Goal: Transaction & Acquisition: Purchase product/service

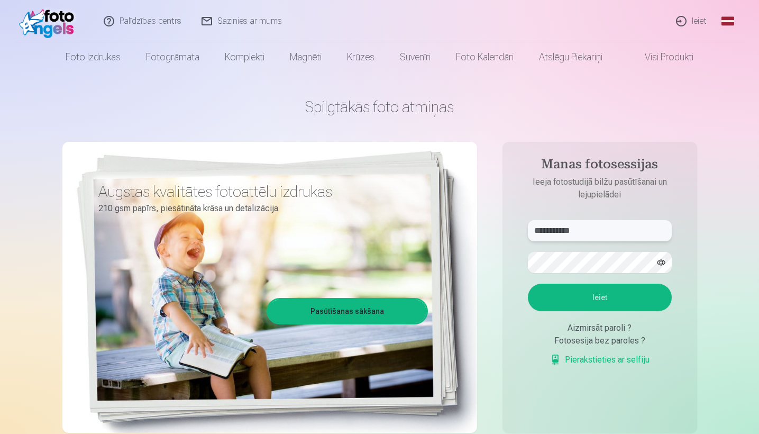
type input "**********"
click at [602, 305] on button "Ieiet" at bounding box center [600, 296] width 144 height 27
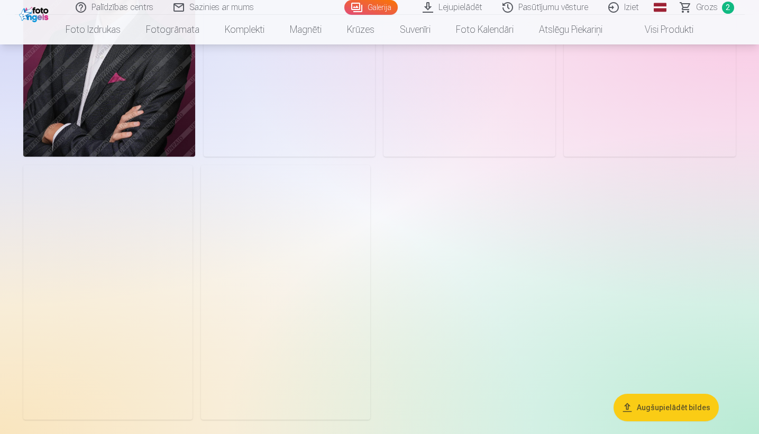
scroll to position [2484, 0]
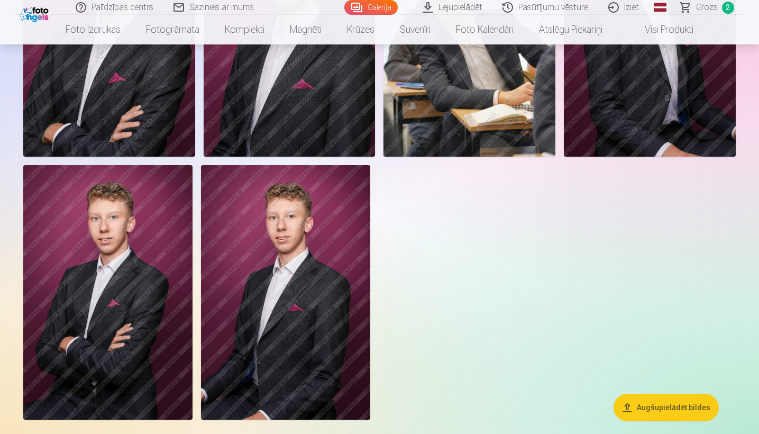
click at [117, 290] on img at bounding box center [107, 292] width 169 height 254
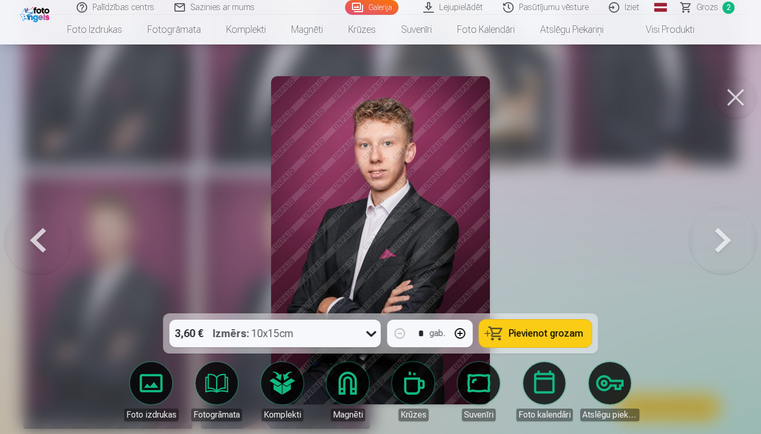
click at [737, 101] on button at bounding box center [736, 97] width 42 height 42
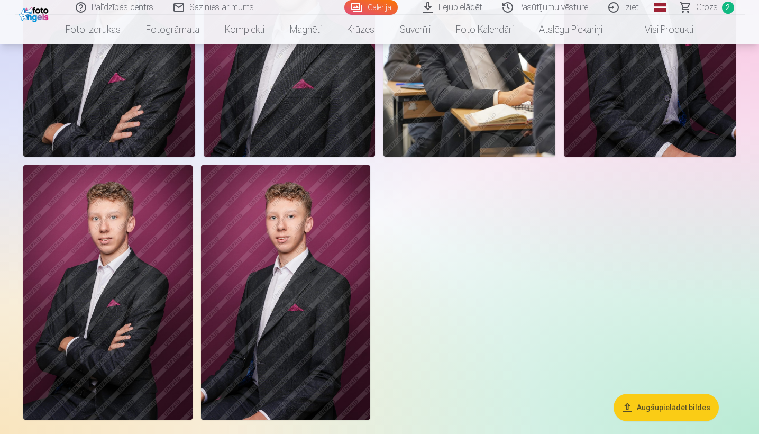
click at [305, 286] on img at bounding box center [285, 292] width 169 height 254
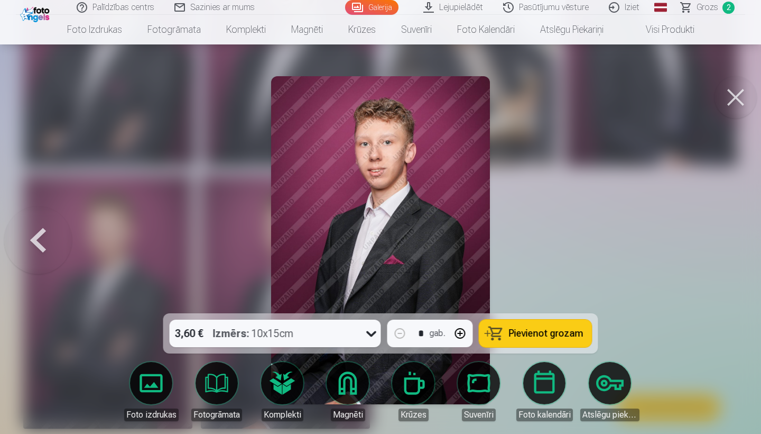
click at [731, 96] on button at bounding box center [736, 97] width 42 height 42
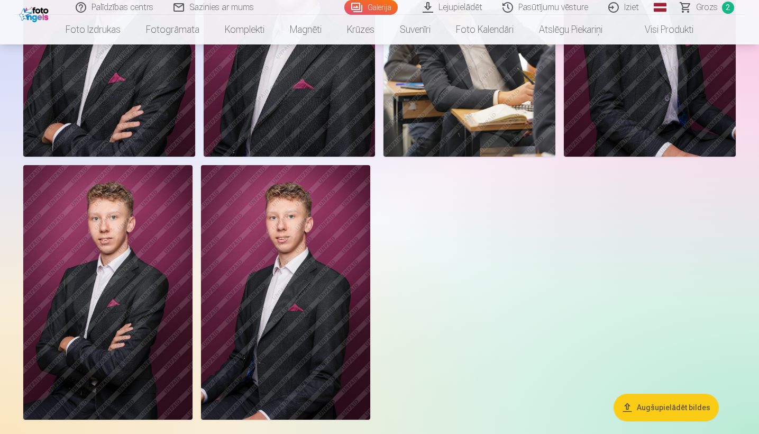
click at [104, 269] on img at bounding box center [107, 292] width 169 height 254
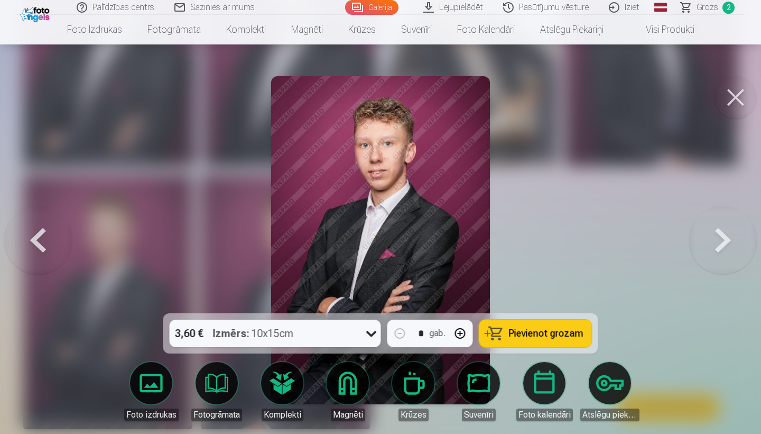
click at [742, 103] on button at bounding box center [736, 97] width 42 height 42
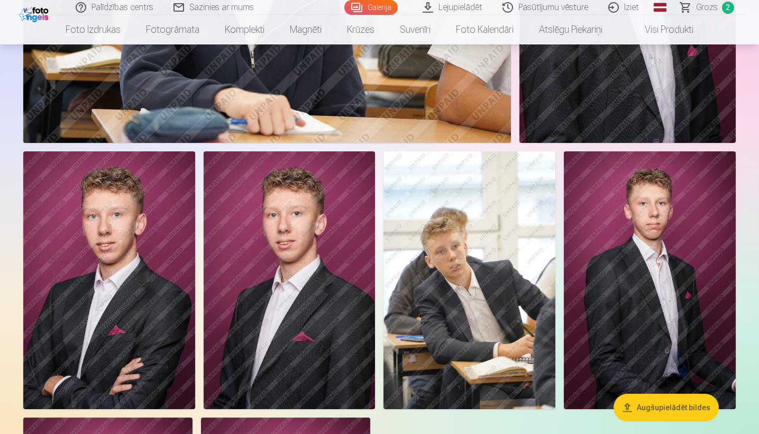
scroll to position [2239, 0]
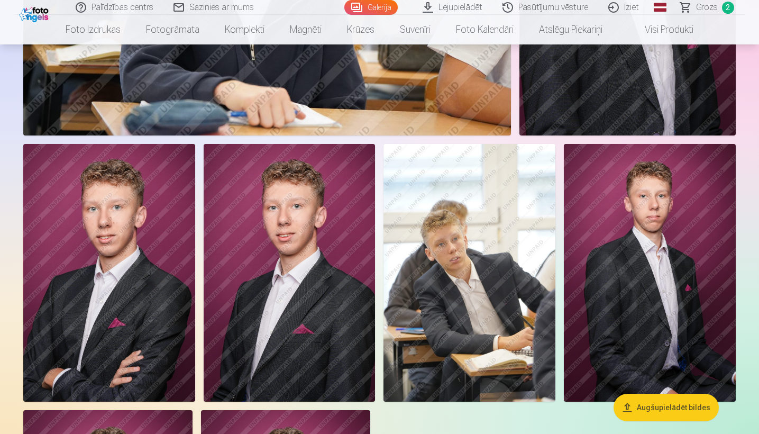
click at [131, 295] on img at bounding box center [109, 273] width 172 height 258
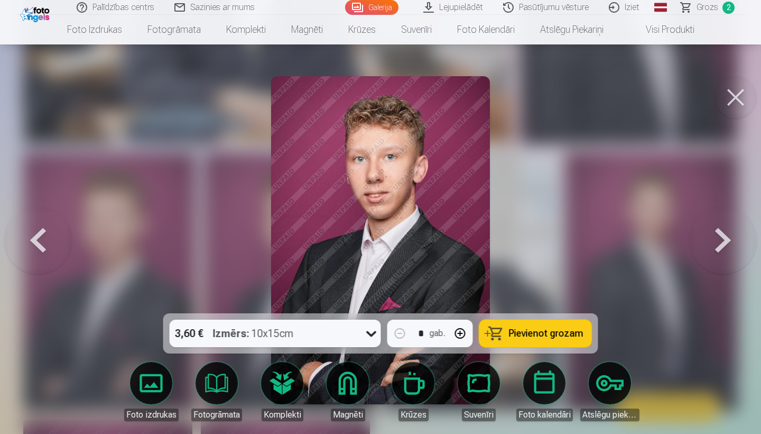
click at [739, 97] on button at bounding box center [736, 97] width 42 height 42
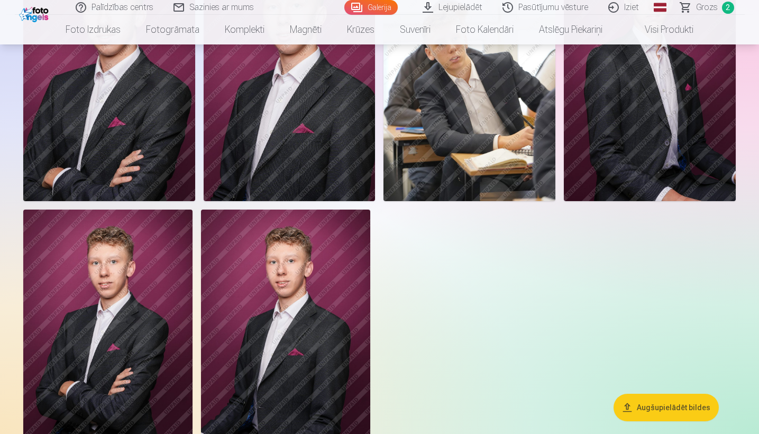
scroll to position [2444, 0]
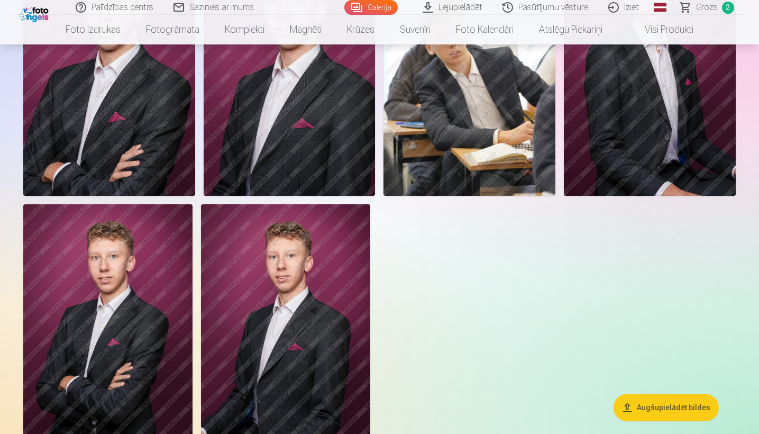
click at [87, 333] on img at bounding box center [107, 331] width 169 height 254
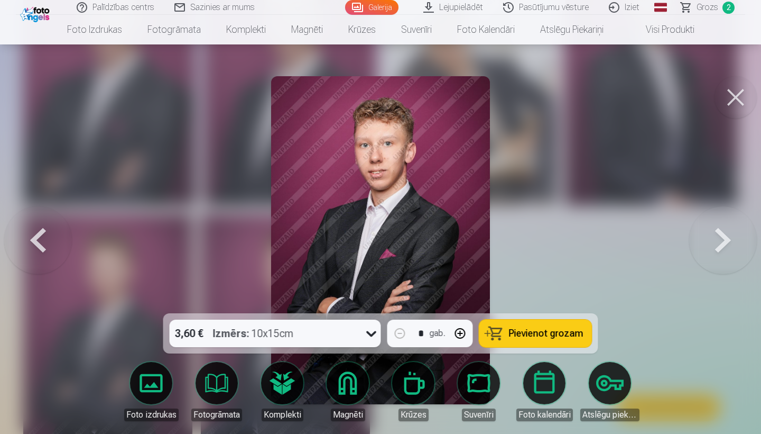
click at [738, 90] on button at bounding box center [736, 97] width 42 height 42
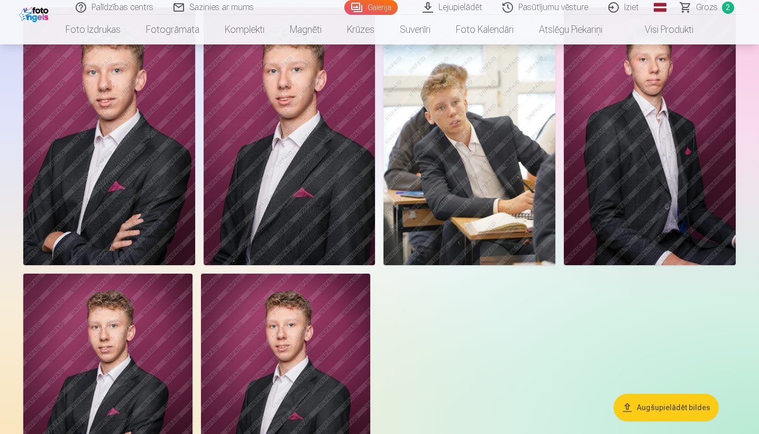
scroll to position [2373, 0]
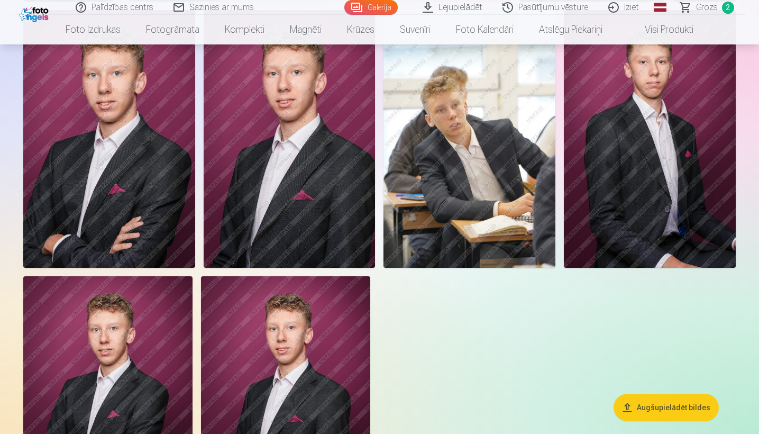
click at [71, 330] on img at bounding box center [107, 403] width 169 height 254
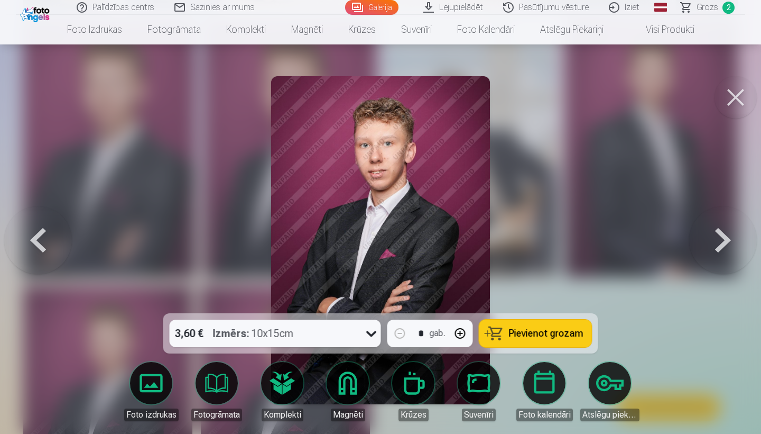
click at [371, 328] on icon at bounding box center [371, 333] width 17 height 17
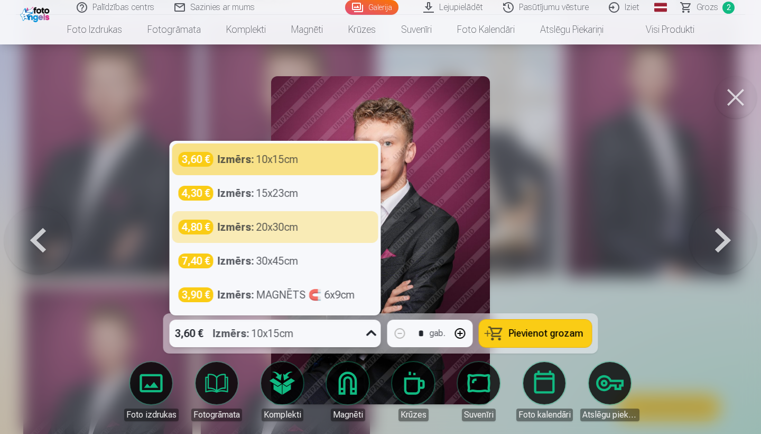
click at [740, 115] on button at bounding box center [736, 97] width 42 height 42
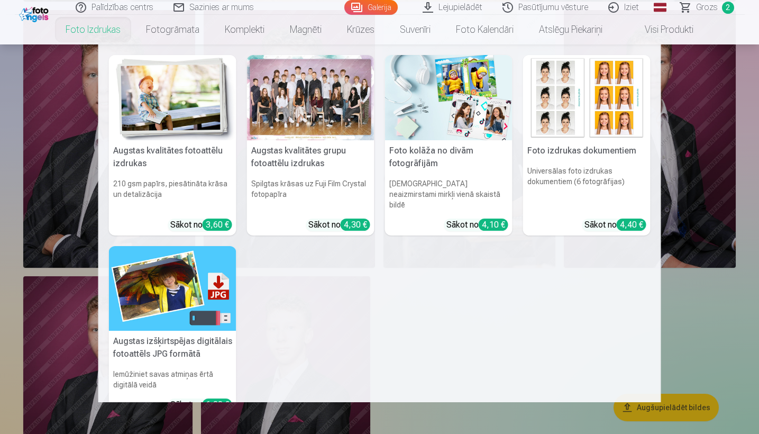
click at [158, 263] on img at bounding box center [172, 288] width 127 height 85
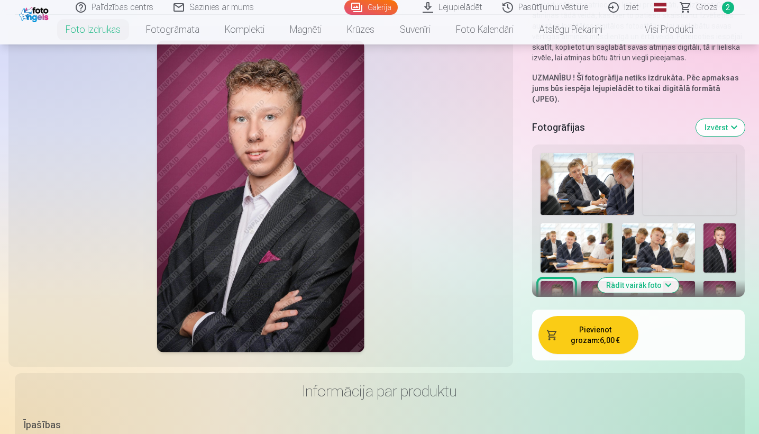
scroll to position [229, 0]
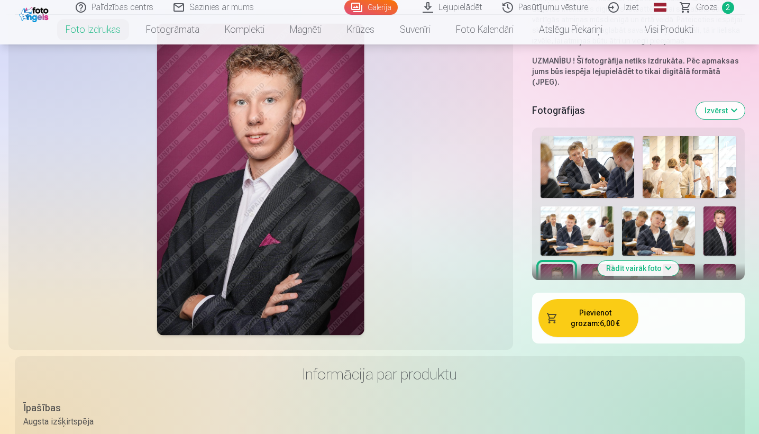
click at [630, 265] on img at bounding box center [638, 288] width 32 height 49
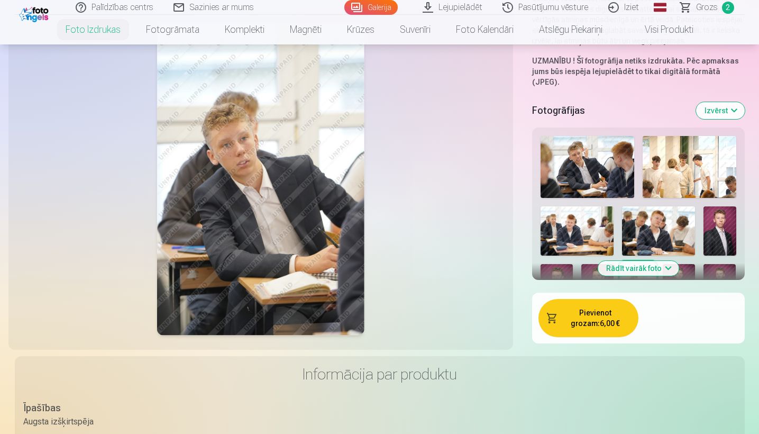
click at [640, 261] on button "Rādīt vairāk foto" at bounding box center [638, 268] width 81 height 15
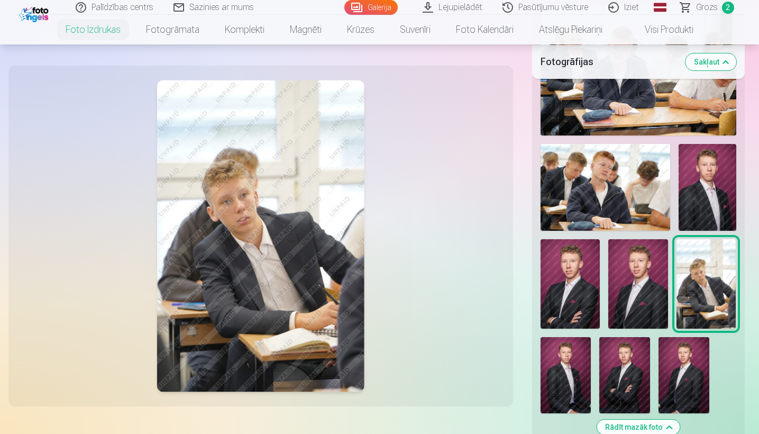
scroll to position [638, 0]
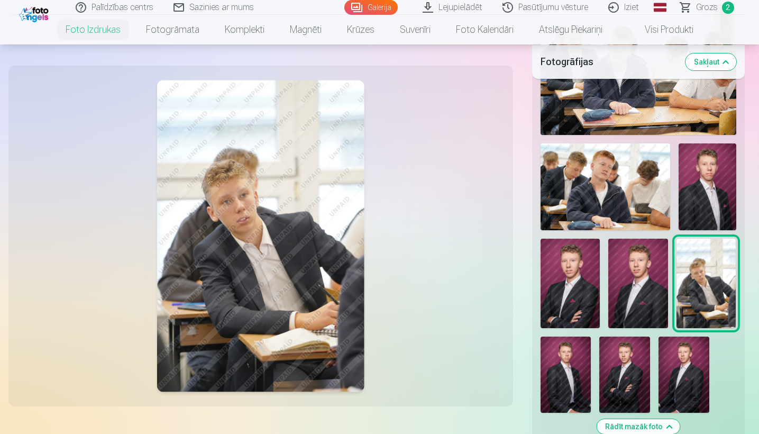
click at [628, 365] on img at bounding box center [624, 374] width 51 height 76
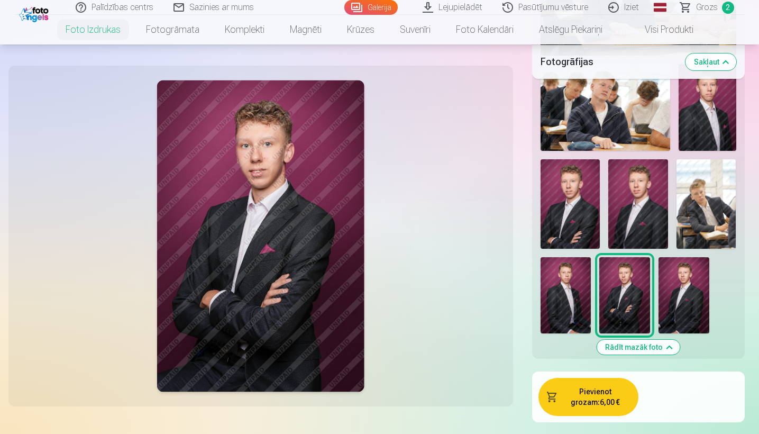
scroll to position [716, 0]
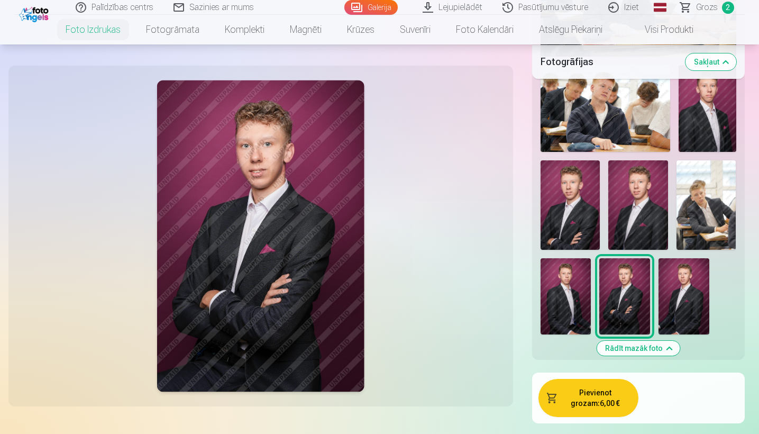
click at [579, 390] on button "Pievienot grozam : 6,00 €" at bounding box center [588, 398] width 100 height 38
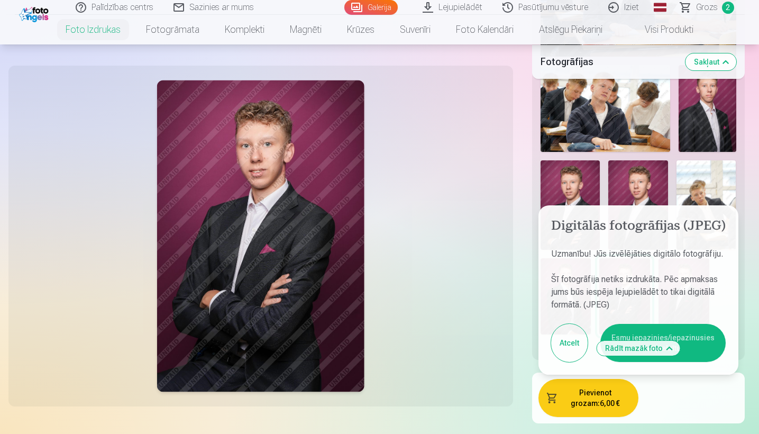
click at [676, 328] on button "Esmu iepazinies/iepazinusies un piekrītu" at bounding box center [662, 343] width 125 height 38
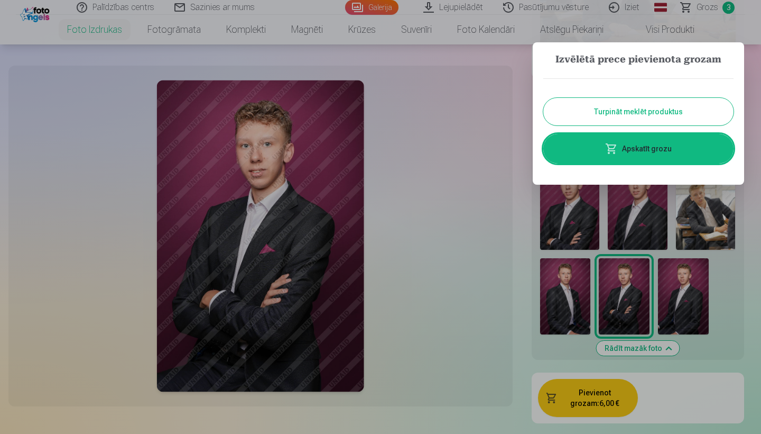
click at [648, 117] on button "Turpināt meklēt produktus" at bounding box center [639, 111] width 190 height 27
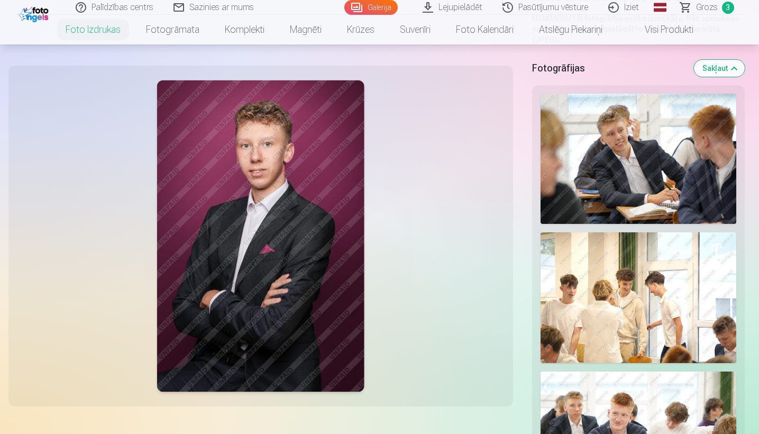
scroll to position [254, 0]
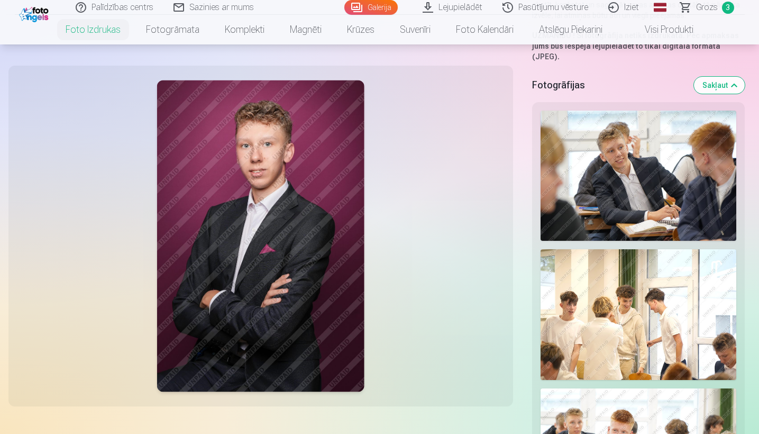
click at [684, 142] on img at bounding box center [638, 176] width 196 height 131
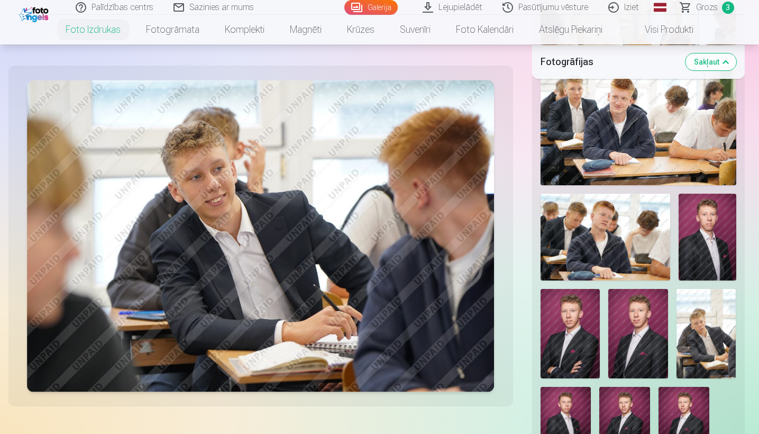
scroll to position [597, 0]
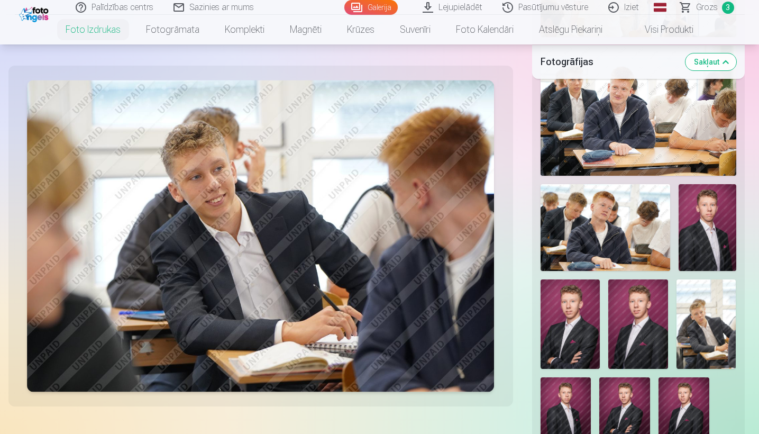
click at [714, 318] on img at bounding box center [706, 323] width 60 height 89
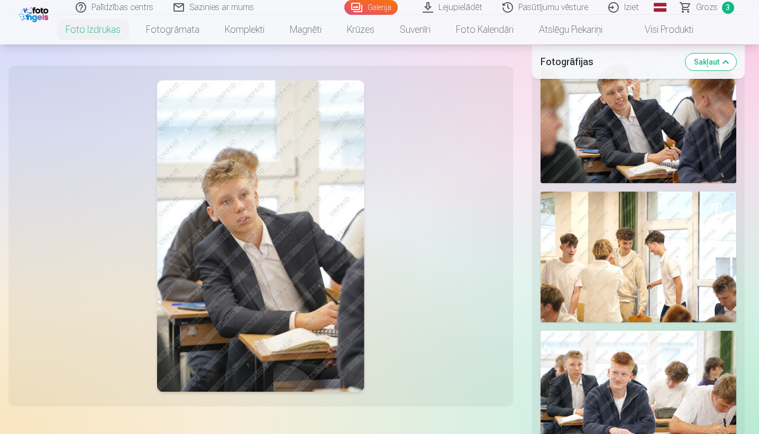
scroll to position [308, 0]
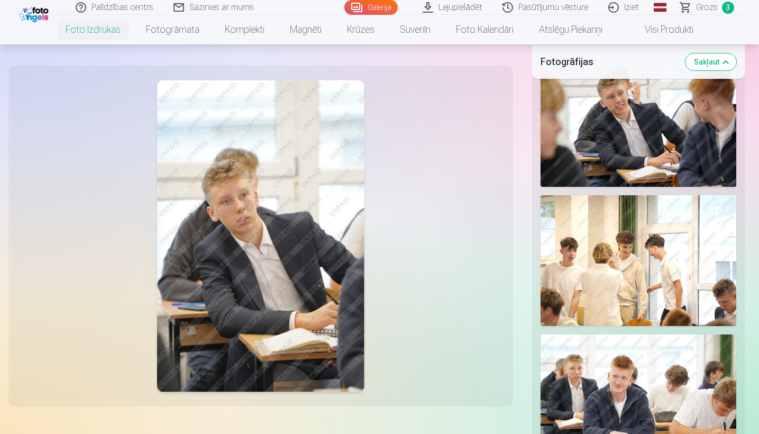
click at [647, 152] on img at bounding box center [638, 122] width 196 height 131
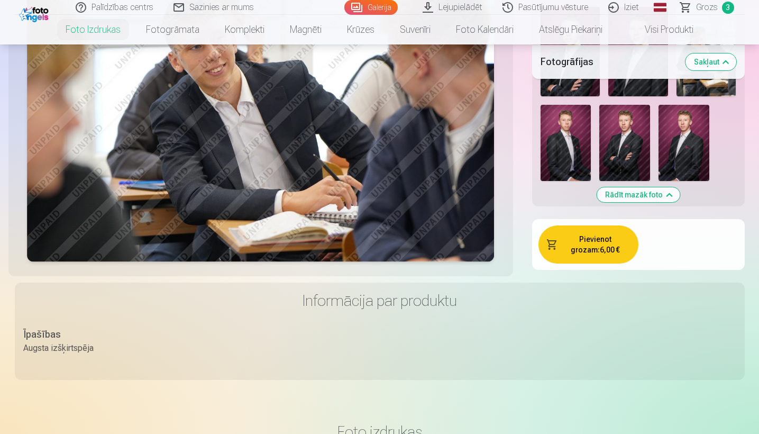
scroll to position [881, 0]
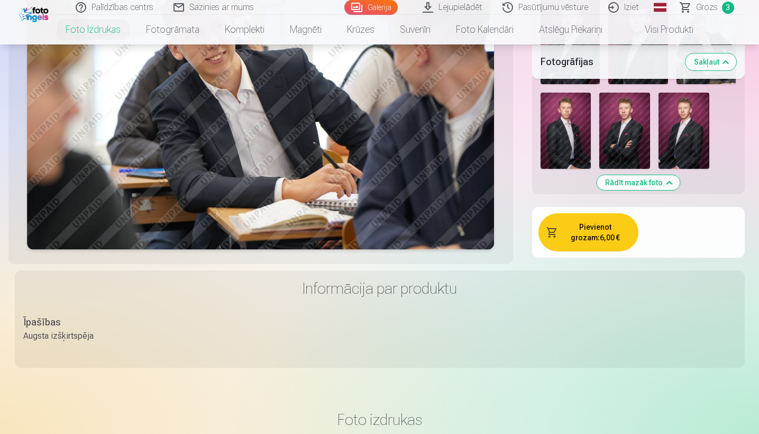
click at [594, 236] on button "Pievienot grozam : 6,00 €" at bounding box center [588, 232] width 100 height 38
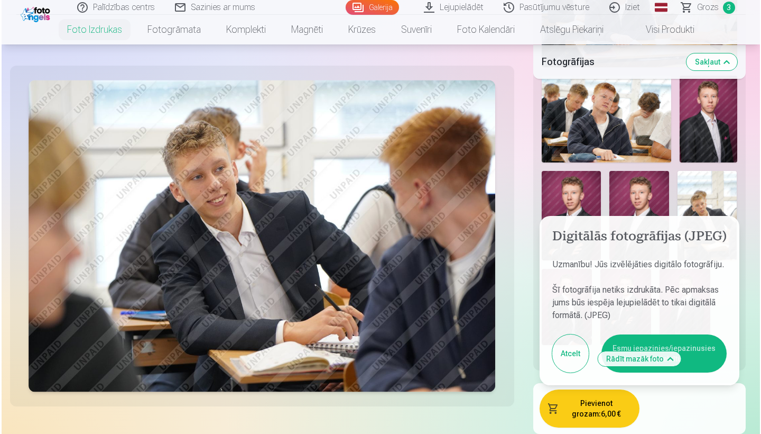
scroll to position [711, 0]
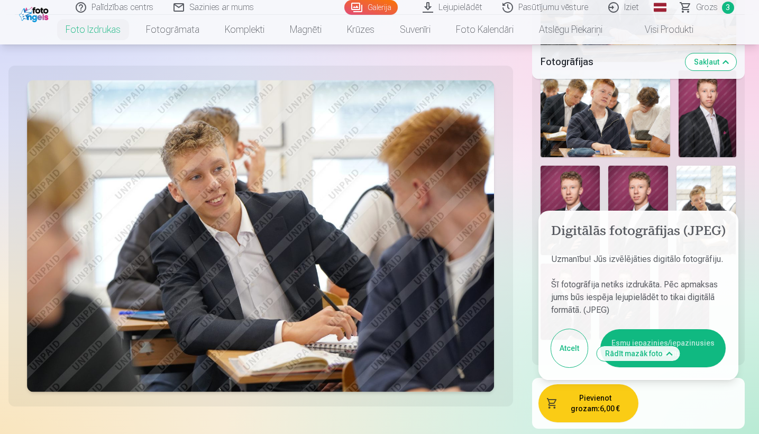
click at [680, 353] on button "Esmu iepazinies/iepazinusies un piekrītu" at bounding box center [662, 348] width 125 height 38
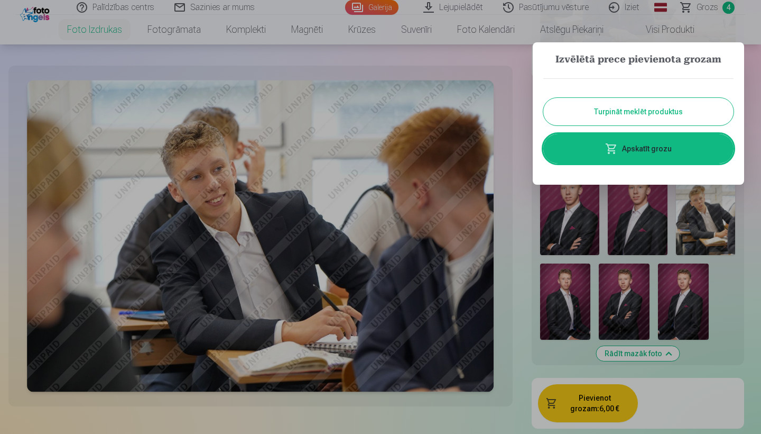
click at [654, 138] on link "Apskatīt grozu" at bounding box center [639, 149] width 190 height 30
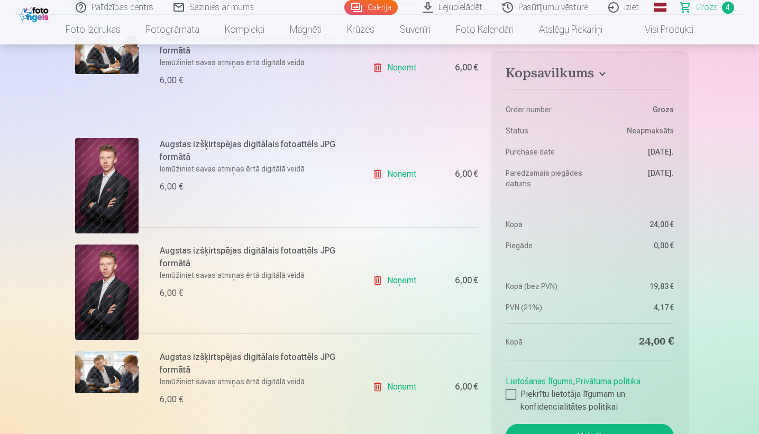
scroll to position [257, 0]
click at [407, 277] on link "Noņemt" at bounding box center [396, 279] width 48 height 21
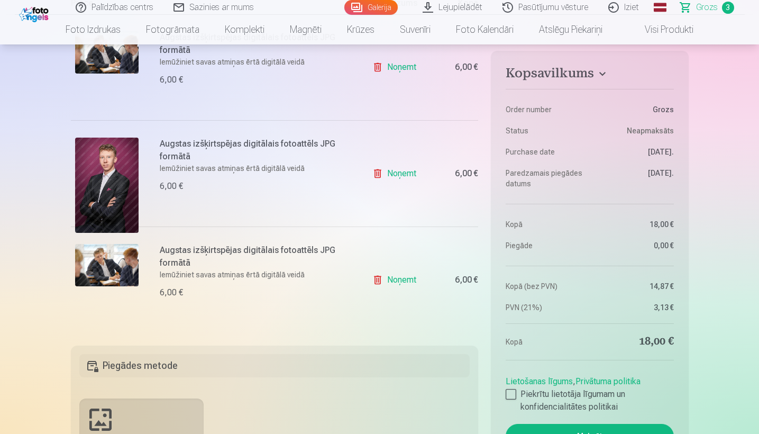
click at [407, 277] on link "Noņemt" at bounding box center [396, 279] width 48 height 21
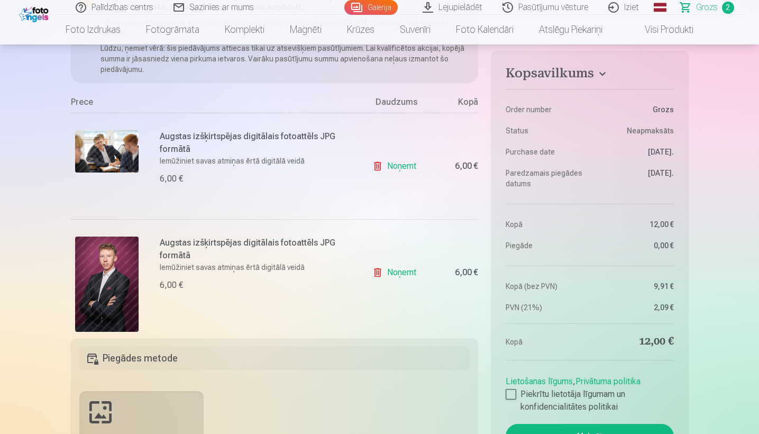
scroll to position [160, 0]
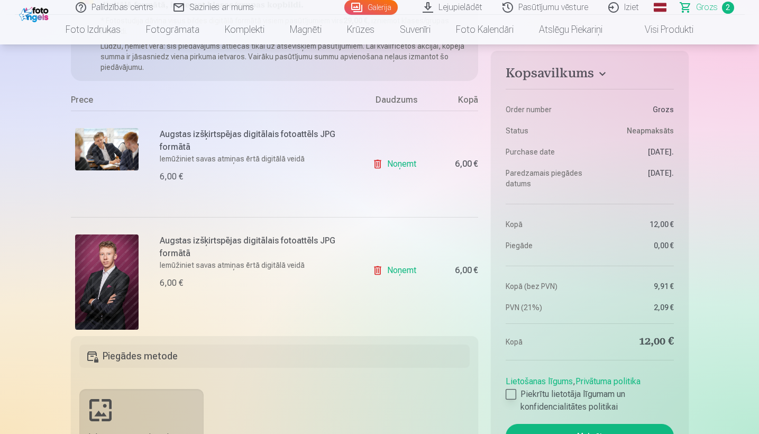
click at [514, 396] on div at bounding box center [510, 394] width 11 height 11
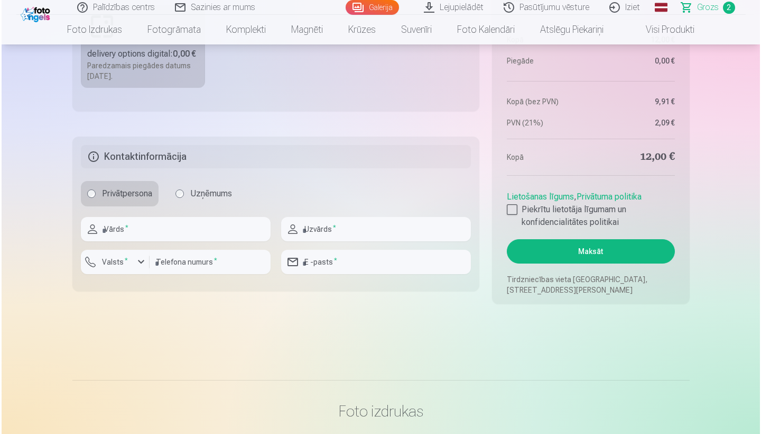
scroll to position [547, 0]
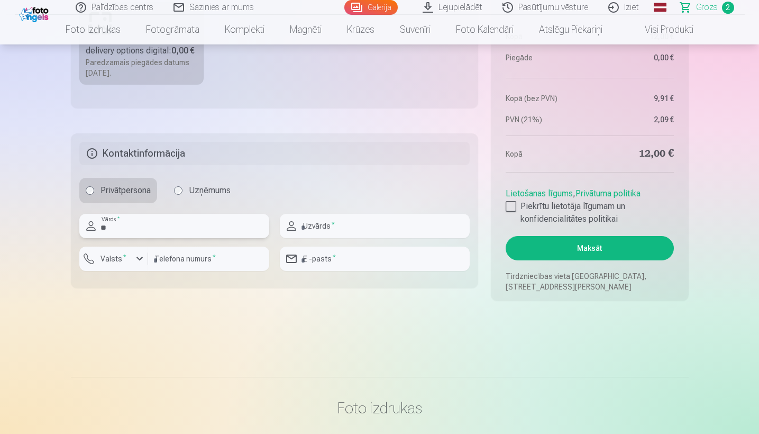
type input "*"
type input "********"
type input "*"
type input "********"
click at [222, 265] on input "number" at bounding box center [208, 258] width 121 height 24
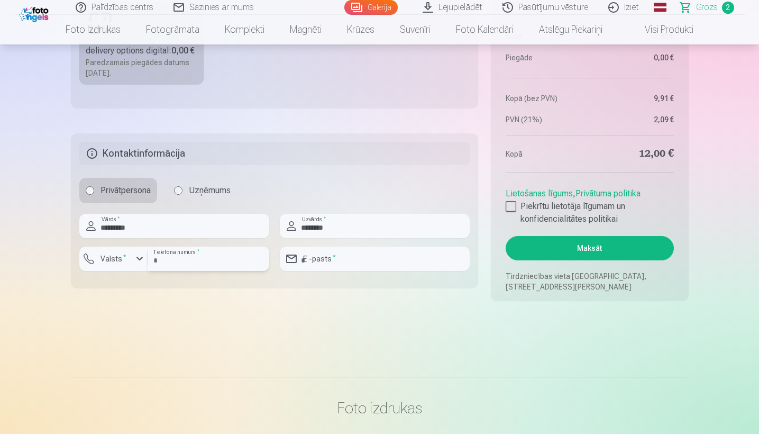
type input "********"
type input "**********"
click at [566, 246] on button "Maksāt" at bounding box center [589, 248] width 168 height 24
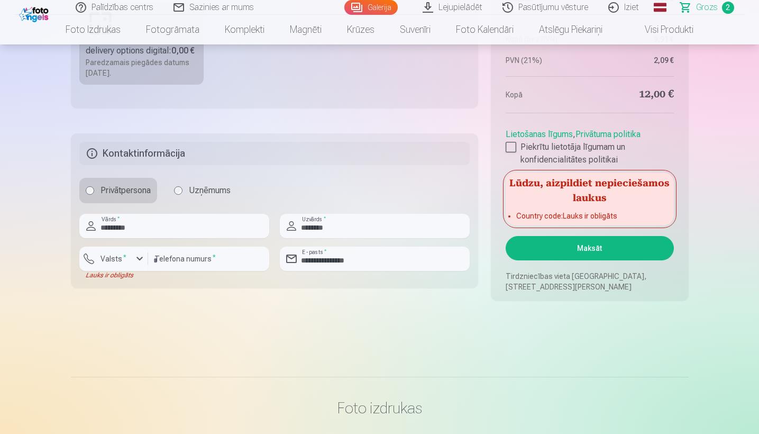
click at [142, 260] on div "button" at bounding box center [139, 258] width 13 height 13
click at [149, 281] on li "+371 Latvija" at bounding box center [125, 283] width 75 height 21
click at [580, 245] on button "Maksāt" at bounding box center [589, 248] width 168 height 24
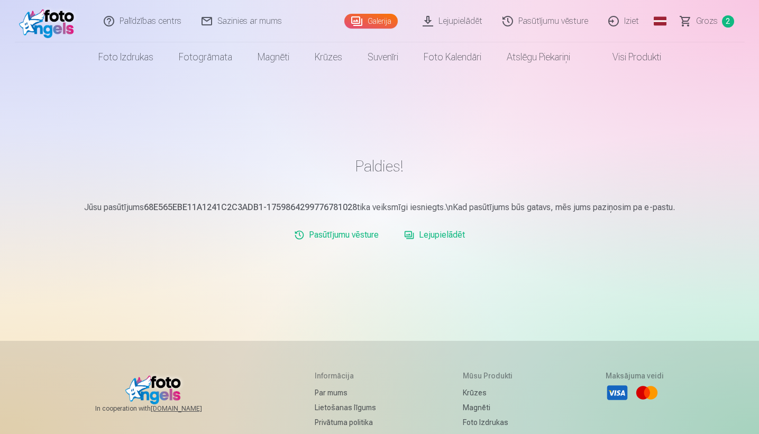
click at [443, 234] on link "Lejupielādēt" at bounding box center [434, 234] width 69 height 21
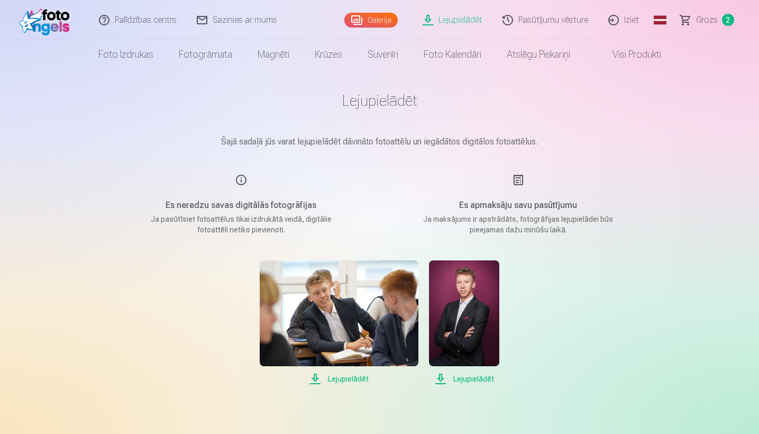
scroll to position [7, 0]
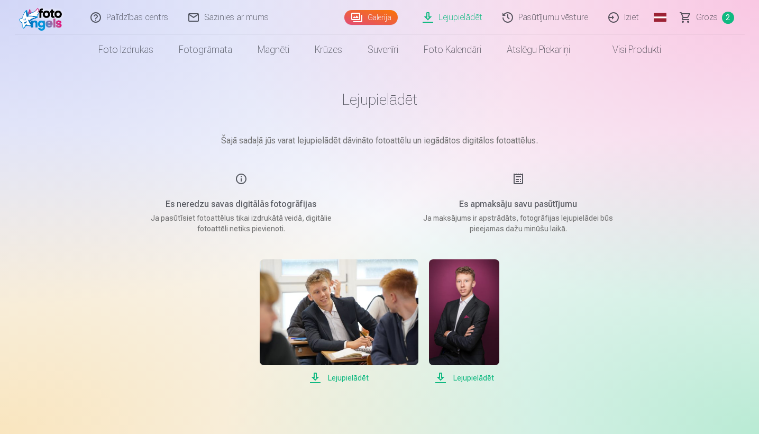
click at [346, 373] on span "Lejupielādēt" at bounding box center [339, 377] width 159 height 13
click at [464, 374] on span "Lejupielādēt" at bounding box center [464, 377] width 70 height 13
click at [695, 135] on div "Lejupielādēt Šajā sadaļā jūs varat lejupielādēt dāvināto fotoattēlu un iegādāto…" at bounding box center [379, 359] width 635 height 733
